Goal: Use online tool/utility: Utilize a website feature to perform a specific function

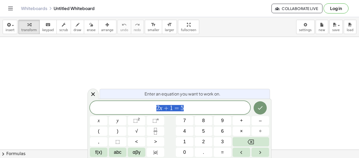
scroll to position [0, 0]
click at [190, 106] on span "2 x + 1 = 5 ​" at bounding box center [170, 107] width 160 height 7
click at [136, 119] on span "⬚" at bounding box center [135, 120] width 4 height 5
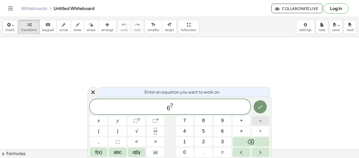
click at [263, 121] on button "–" at bounding box center [261, 120] width 18 height 9
click at [206, 120] on button "8" at bounding box center [204, 120] width 18 height 9
click at [182, 139] on button "1" at bounding box center [185, 141] width 18 height 9
click at [238, 120] on button "+" at bounding box center [242, 120] width 18 height 9
click at [221, 139] on span "3" at bounding box center [222, 141] width 3 height 7
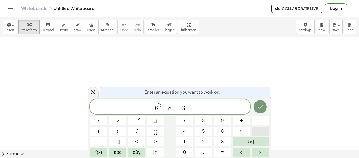
click at [259, 130] on button "÷" at bounding box center [261, 130] width 18 height 9
click at [96, 131] on button "(" at bounding box center [99, 130] width 18 height 9
click at [184, 143] on span "1" at bounding box center [184, 141] width 3 height 7
click at [200, 140] on button "2" at bounding box center [204, 141] width 18 height 9
click at [258, 128] on button "÷" at bounding box center [261, 130] width 18 height 9
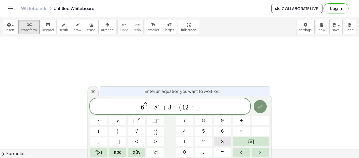
click at [215, 139] on button "3" at bounding box center [223, 141] width 18 height 9
click at [244, 121] on button "+" at bounding box center [242, 120] width 18 height 9
click at [223, 139] on span "3" at bounding box center [222, 141] width 3 height 7
click at [120, 131] on button ")" at bounding box center [118, 130] width 18 height 9
click at [220, 155] on button "=" at bounding box center [223, 151] width 18 height 9
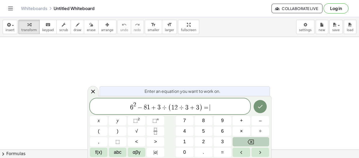
click at [249, 142] on icon "Backspace" at bounding box center [251, 141] width 6 height 6
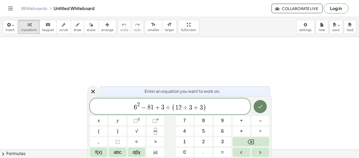
click at [258, 104] on icon "Done" at bounding box center [260, 106] width 6 height 6
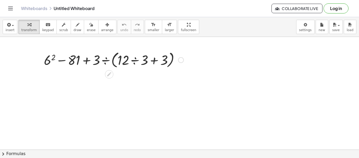
click at [134, 61] on div at bounding box center [113, 59] width 145 height 20
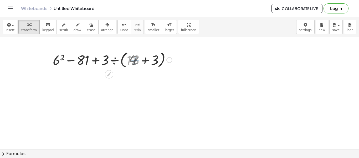
click at [136, 60] on div at bounding box center [114, 59] width 122 height 20
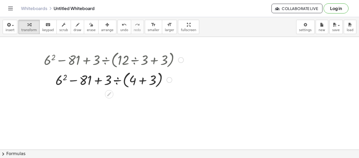
click at [148, 85] on div at bounding box center [113, 79] width 145 height 20
click at [146, 84] on div at bounding box center [113, 79] width 145 height 18
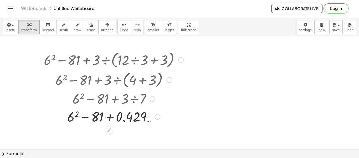
click at [115, 117] on div at bounding box center [113, 116] width 145 height 18
click at [111, 116] on div at bounding box center [113, 116] width 145 height 18
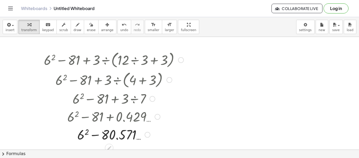
click at [94, 136] on div at bounding box center [113, 134] width 145 height 18
click at [105, 136] on div at bounding box center [113, 134] width 145 height 18
click at [97, 136] on div at bounding box center [113, 134] width 145 height 18
click at [84, 134] on div at bounding box center [113, 134] width 145 height 18
click at [98, 134] on div at bounding box center [113, 134] width 145 height 18
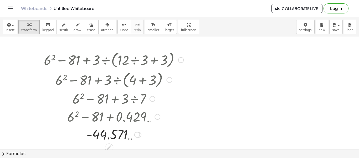
click at [104, 86] on div at bounding box center [113, 79] width 179 height 20
click at [156, 89] on div at bounding box center [113, 98] width 145 height 18
